Goal: Find specific page/section: Find specific page/section

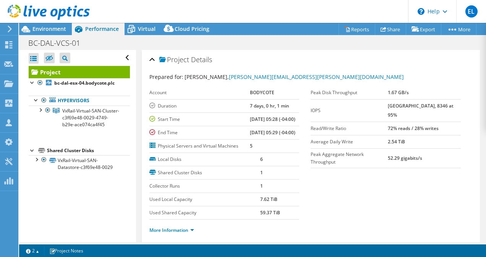
select select "USD"
click at [60, 28] on span "Environment" at bounding box center [49, 28] width 34 height 7
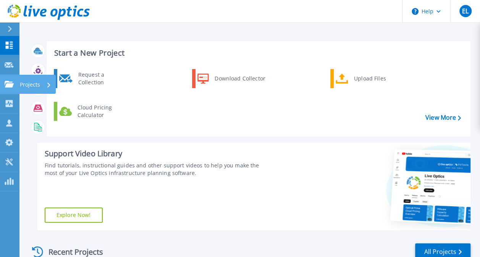
click at [10, 84] on icon at bounding box center [9, 84] width 9 height 6
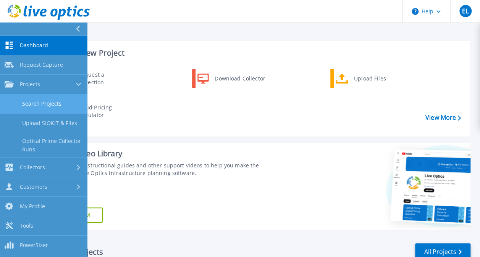
click at [62, 103] on link "Search Projects" at bounding box center [43, 103] width 87 height 19
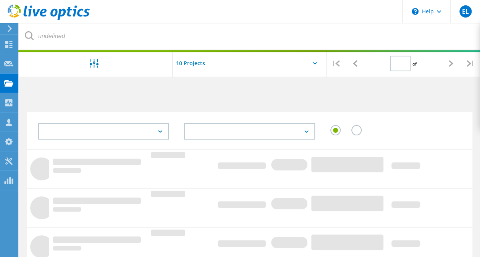
type input "1"
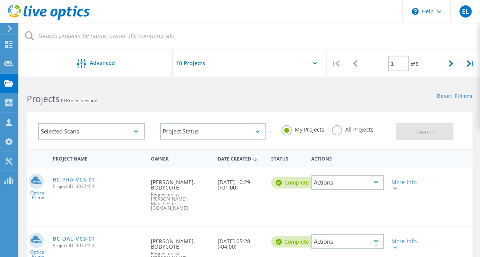
click at [340, 130] on label "All Projects" at bounding box center [353, 128] width 42 height 7
click at [0, 0] on input "All Projects" at bounding box center [0, 0] width 0 height 0
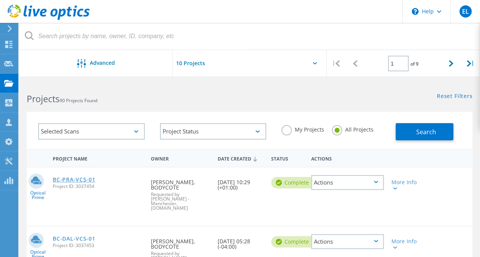
click at [75, 181] on link "BC-PRA-VCS-01" at bounding box center [74, 179] width 42 height 5
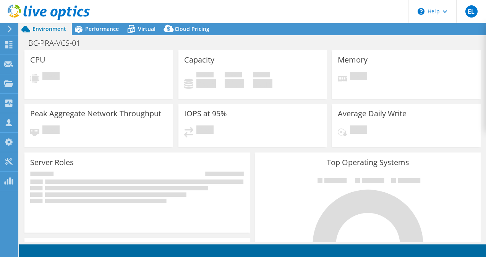
select select "USD"
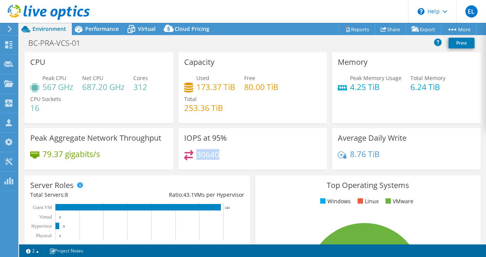
drag, startPoint x: 218, startPoint y: 155, endPoint x: 194, endPoint y: 155, distance: 24.1
click at [194, 155] on div "30640" at bounding box center [252, 158] width 137 height 16
drag, startPoint x: 194, startPoint y: 156, endPoint x: 219, endPoint y: 157, distance: 25.3
click at [219, 157] on div "30640" at bounding box center [252, 158] width 137 height 16
